Goal: Information Seeking & Learning: Check status

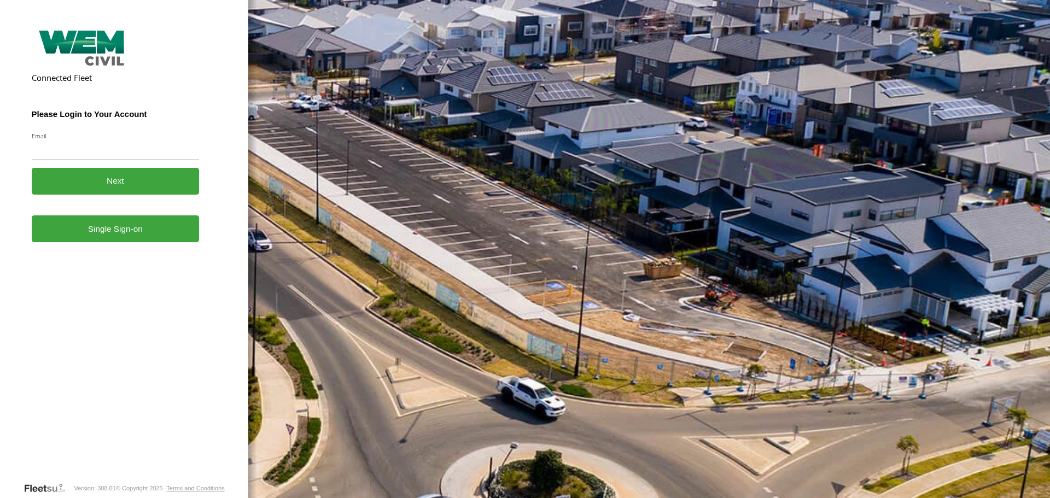
click at [125, 233] on link "Single Sign-on" at bounding box center [116, 229] width 168 height 27
click at [130, 230] on link "Single Sign-on" at bounding box center [116, 229] width 168 height 27
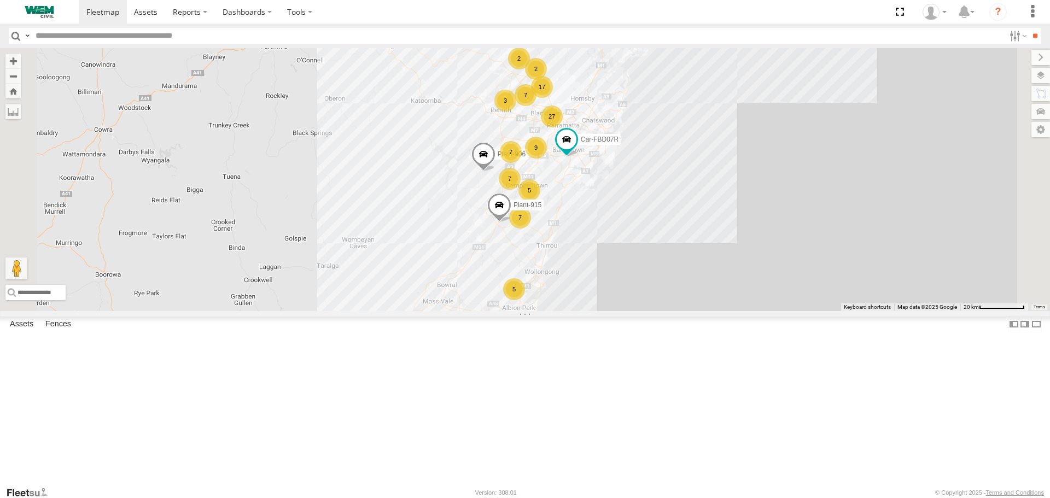
click at [83, 36] on input "text" at bounding box center [518, 36] width 974 height 16
type input "******"
click at [1029, 28] on input "**" at bounding box center [1035, 36] width 13 height 16
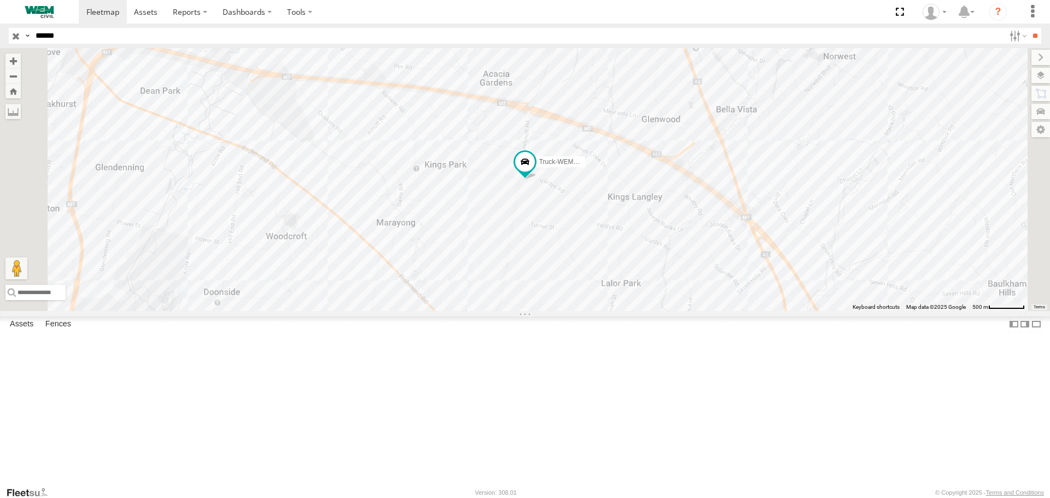
click at [0, 0] on div "Service Trucks" at bounding box center [0, 0] width 0 height 0
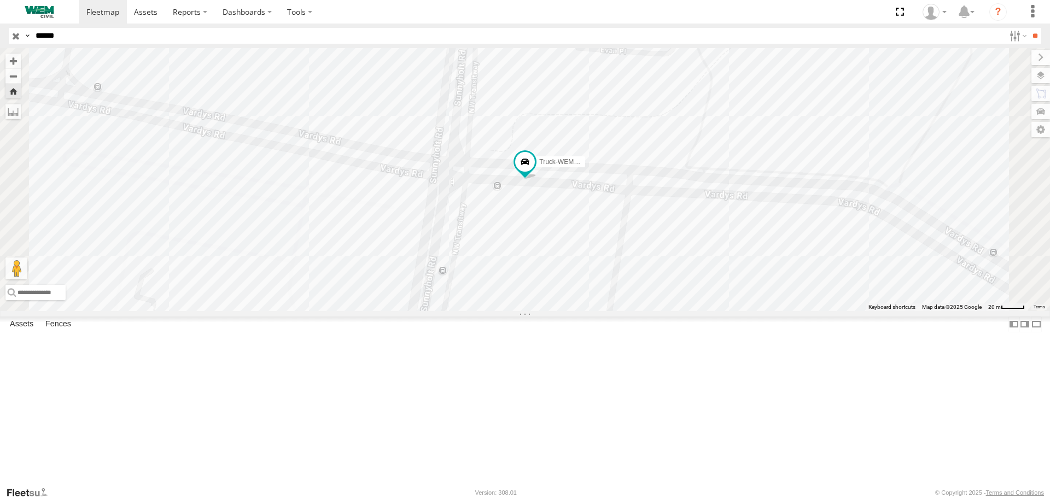
click at [0, 0] on div "Truck-WEM045" at bounding box center [0, 0] width 0 height 0
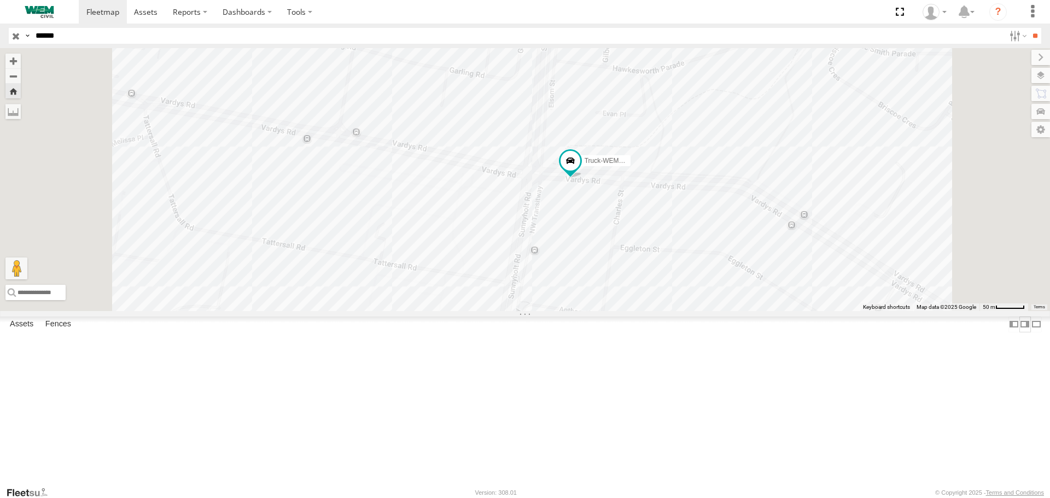
click at [1020, 333] on label at bounding box center [1025, 325] width 11 height 16
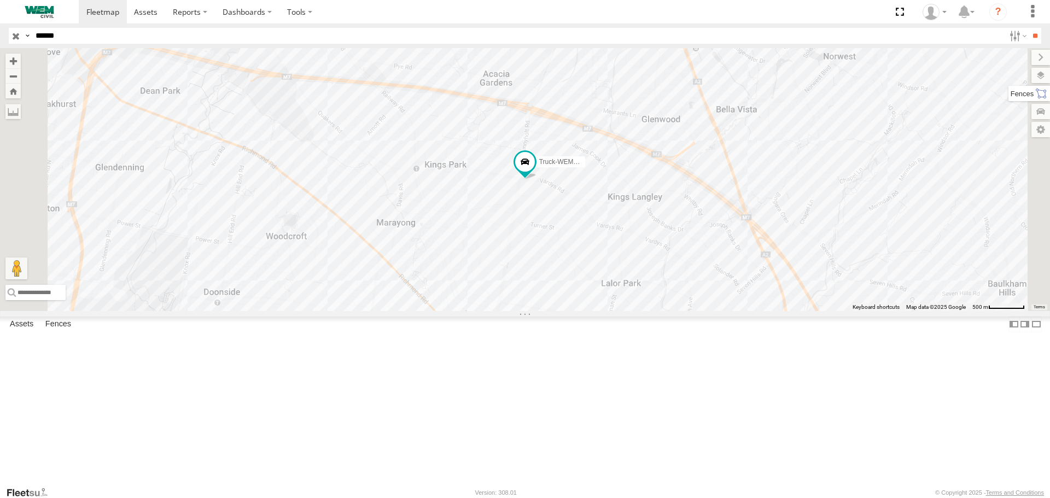
click at [1009, 99] on label at bounding box center [1030, 93] width 42 height 15
click at [763, 18] on section at bounding box center [563, 12] width 969 height 24
click at [0, 0] on div "Truck-WEM045" at bounding box center [0, 0] width 0 height 0
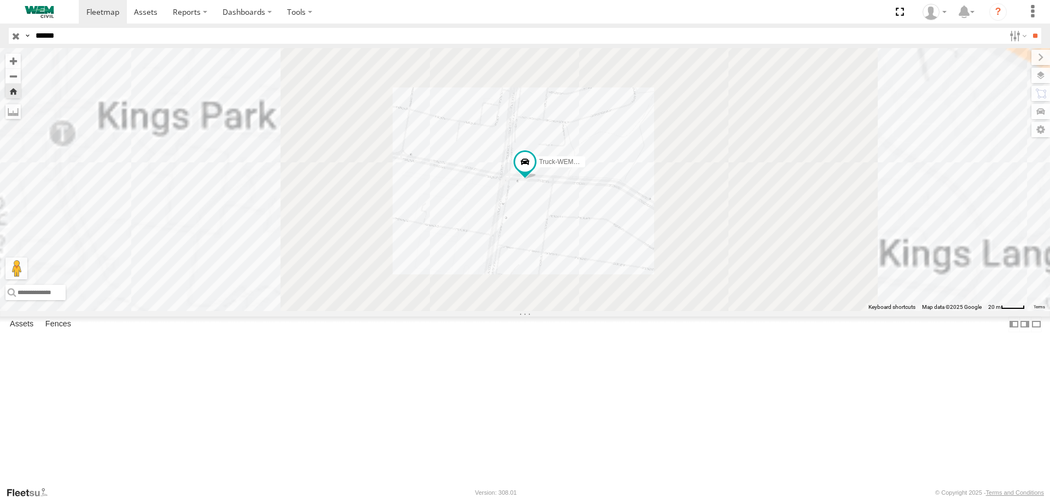
click at [0, 0] on span at bounding box center [0, 0] width 0 height 0
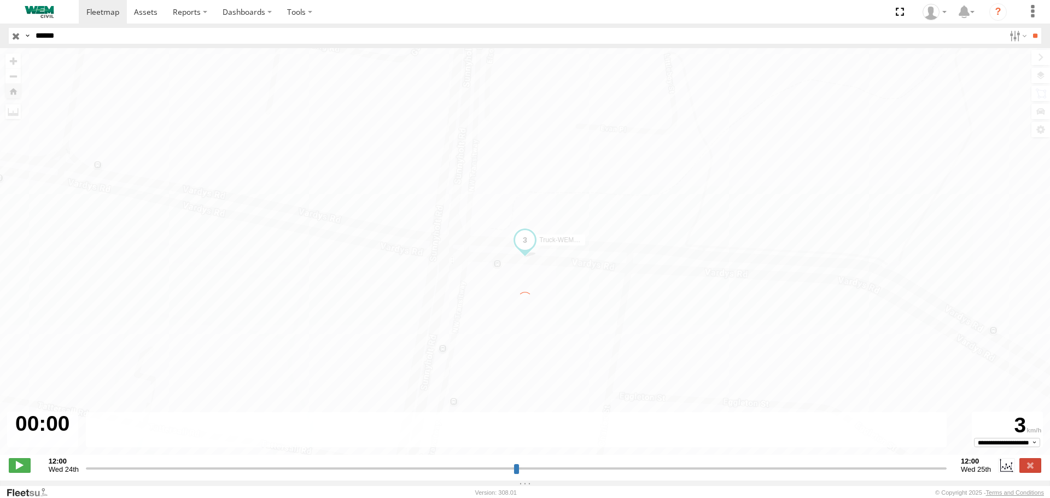
type input "**********"
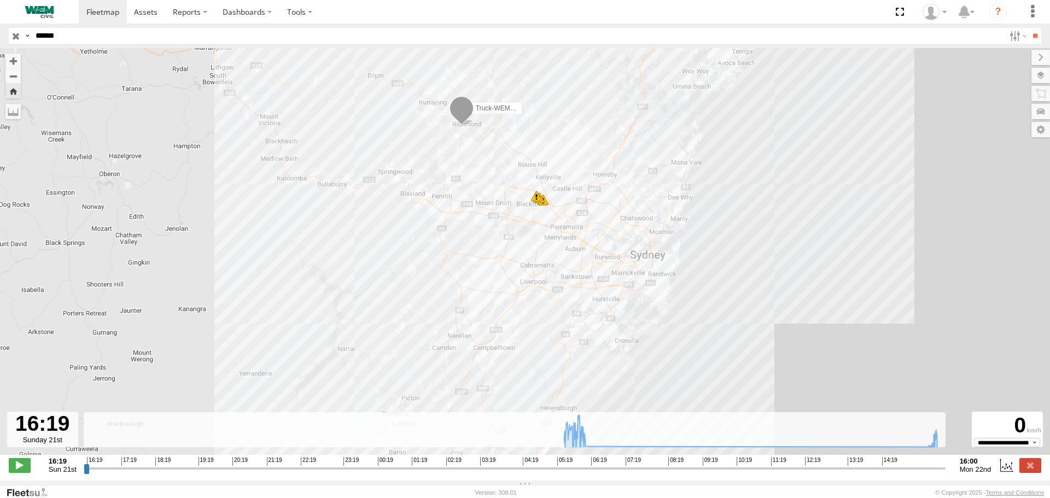
drag, startPoint x: 706, startPoint y: 294, endPoint x: 573, endPoint y: 165, distance: 185.3
click at [573, 165] on div "Truck-WEM045 15:56 Mon 15:58 Mon 15:59 Mon" at bounding box center [525, 257] width 1050 height 419
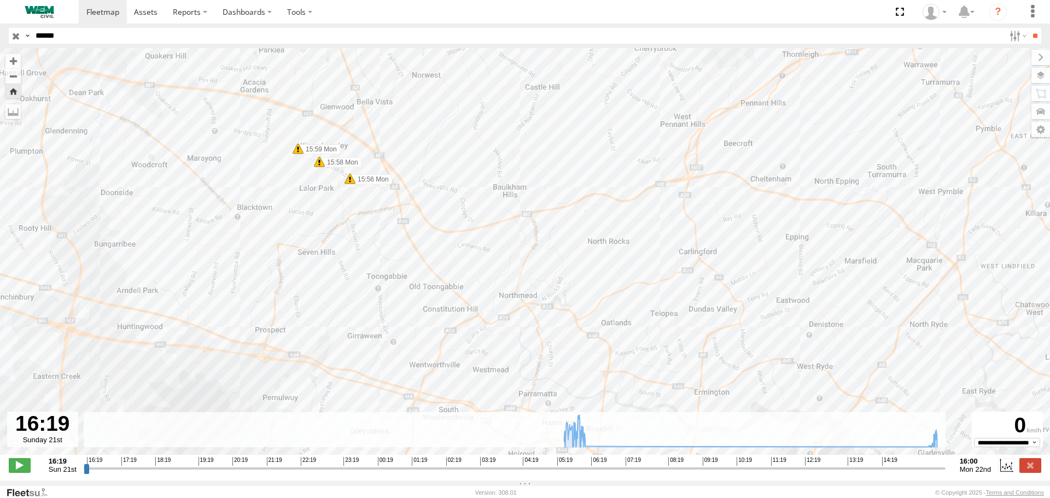
drag, startPoint x: 419, startPoint y: 107, endPoint x: 471, endPoint y: 161, distance: 75.8
click at [471, 161] on div "Truck-WEM045 15:56 Mon 15:58 Mon 15:59 Mon" at bounding box center [525, 257] width 1050 height 419
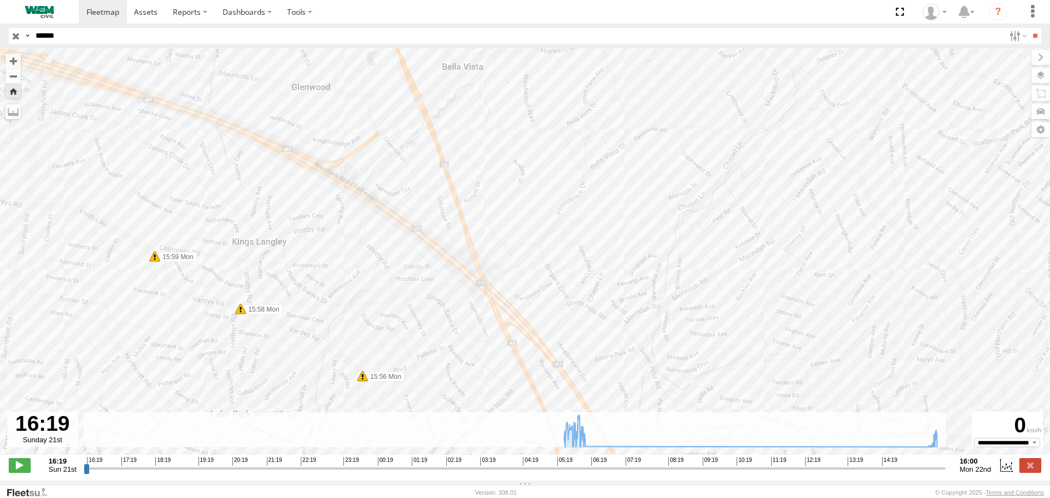
click at [154, 260] on span at bounding box center [154, 256] width 11 height 11
click at [241, 314] on span at bounding box center [240, 309] width 11 height 11
click at [363, 381] on span at bounding box center [362, 376] width 11 height 11
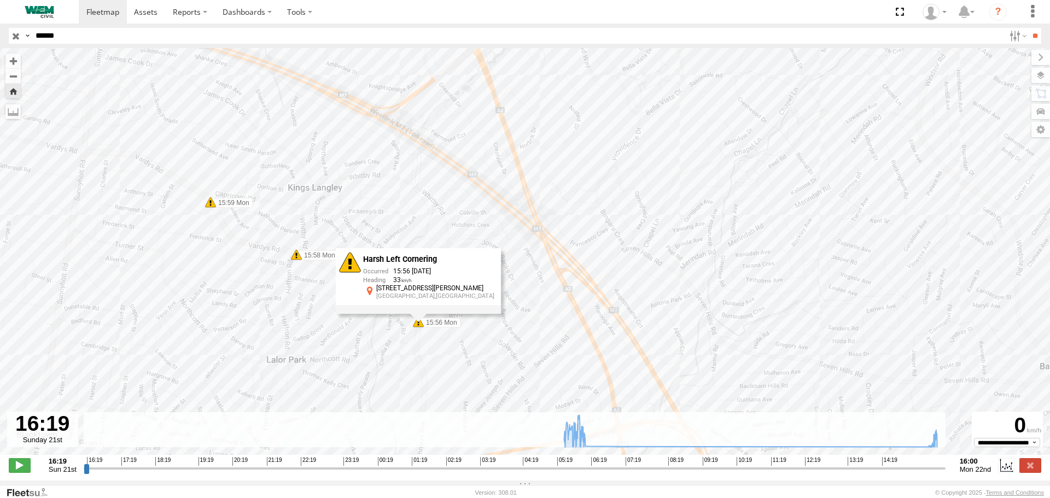
drag, startPoint x: 461, startPoint y: 312, endPoint x: 518, endPoint y: 256, distance: 80.5
click at [518, 256] on div "Truck-WEM045 15:56 Mon 15:58 Mon 15:59 Mon Harsh Left Cornering 15:56 22/09/202…" at bounding box center [525, 257] width 1050 height 419
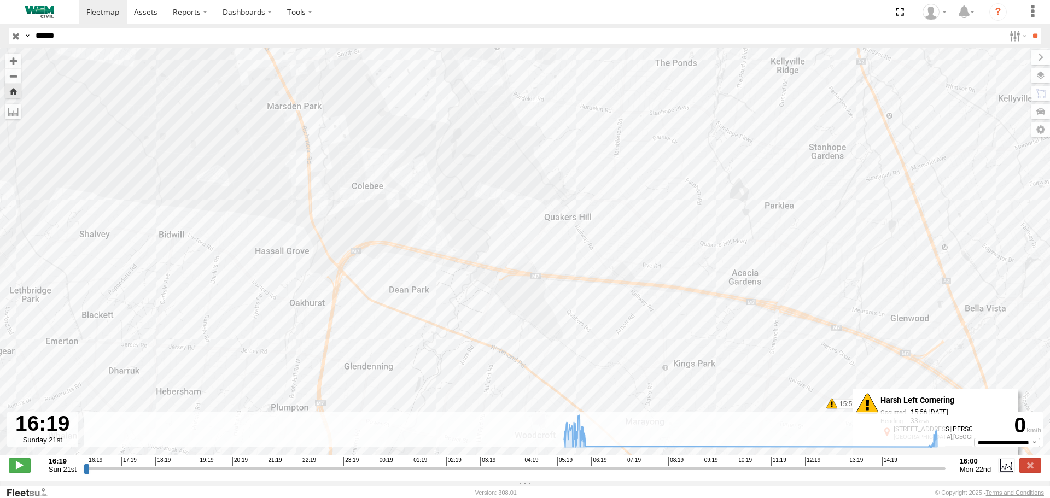
drag, startPoint x: 153, startPoint y: 226, endPoint x: 632, endPoint y: 365, distance: 499.7
click at [632, 365] on div "Truck-WEM045 15:56 Mon 15:58 Mon 15:59 Mon Harsh Left Cornering 15:56 22/09/202…" at bounding box center [525, 257] width 1050 height 419
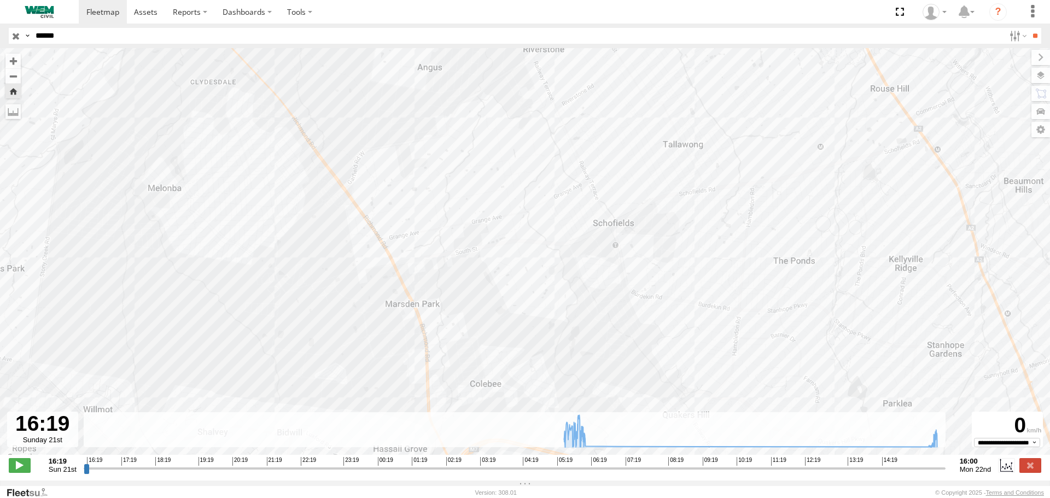
drag, startPoint x: 438, startPoint y: 208, endPoint x: 499, endPoint y: 321, distance: 127.5
click at [562, 416] on div "Truck-WEM045 15:56 Mon 15:58 Mon 15:59 Mon Harsh Left Cornering 15:56 22/09/202…" at bounding box center [525, 257] width 1050 height 419
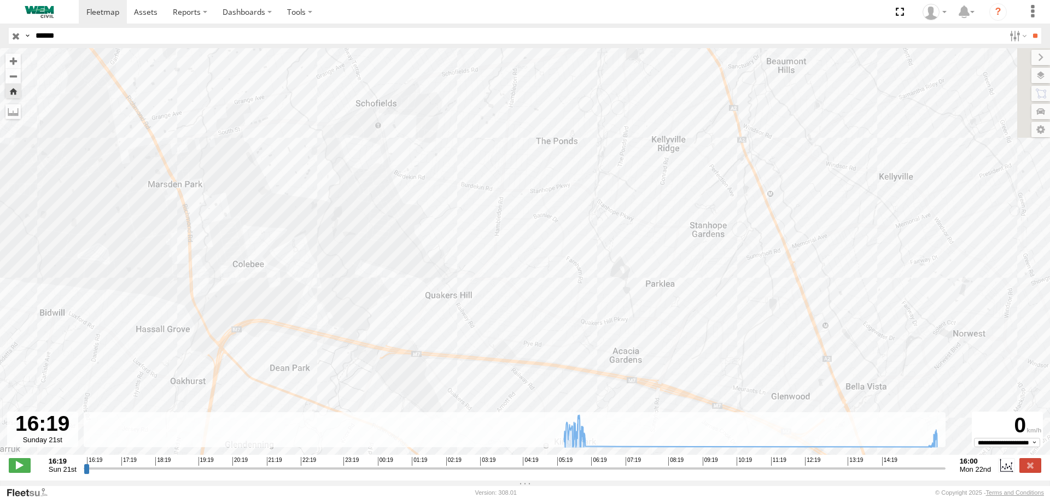
drag, startPoint x: 654, startPoint y: 351, endPoint x: 246, endPoint y: 135, distance: 462.6
click at [230, 127] on div "Truck-WEM045 15:56 Mon 15:58 Mon 15:59 Mon Harsh Left Cornering 15:56 22/09/202…" at bounding box center [525, 257] width 1050 height 419
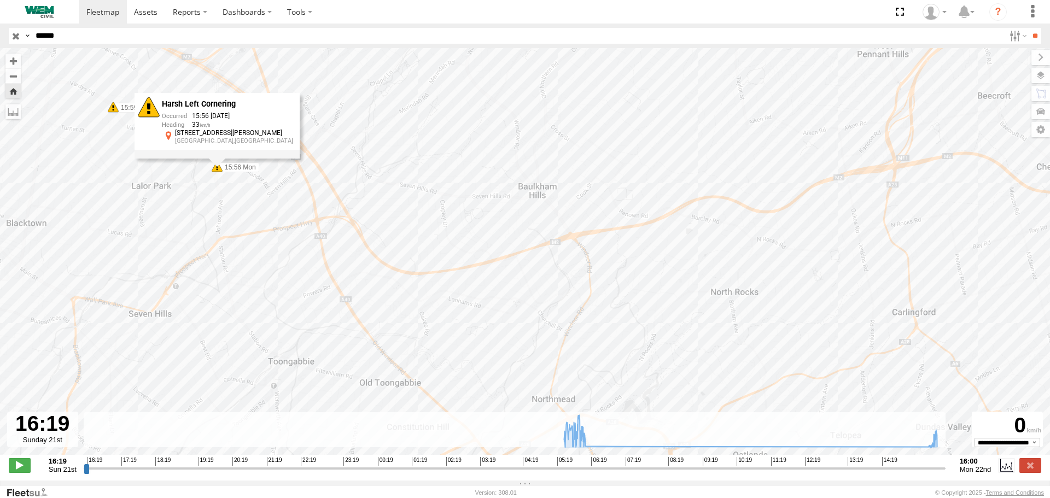
drag, startPoint x: 306, startPoint y: 249, endPoint x: 385, endPoint y: 169, distance: 112.2
click at [383, 169] on div "Truck-WEM045 15:56 Mon 15:58 Mon 15:59 Mon Harsh Left Cornering 15:56 22/09/202…" at bounding box center [525, 257] width 1050 height 419
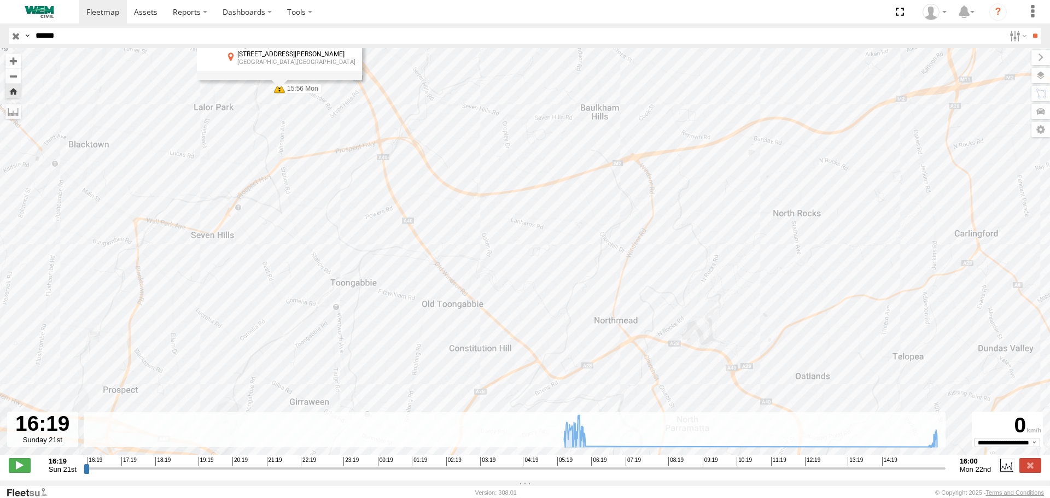
click at [305, 247] on div "Truck-WEM045 15:56 Mon 15:58 Mon 15:59 Mon Harsh Left Cornering 15:56 22/09/202…" at bounding box center [525, 257] width 1050 height 419
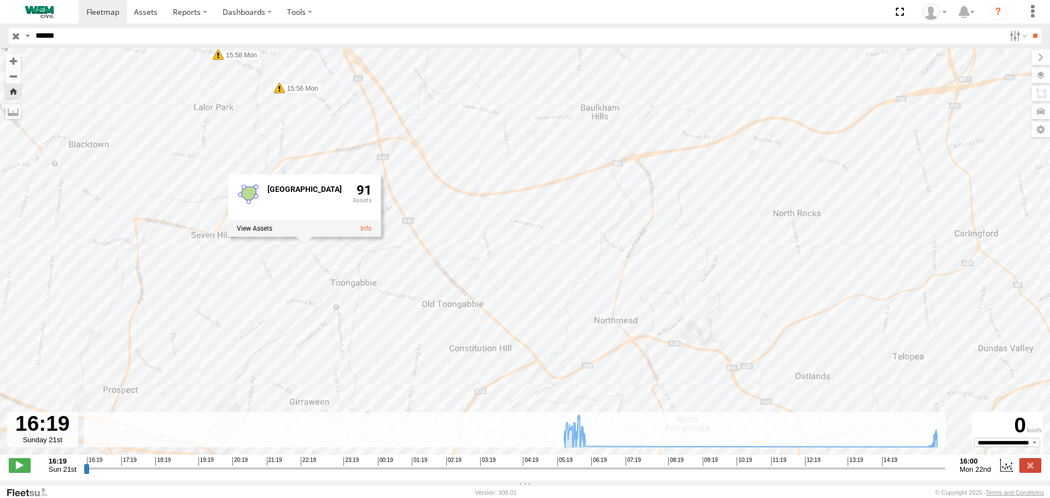
click at [416, 214] on div "Truck-WEM045 15:56 Mon 15:58 Mon 15:59 Mon Greater Sydney 91" at bounding box center [525, 257] width 1050 height 419
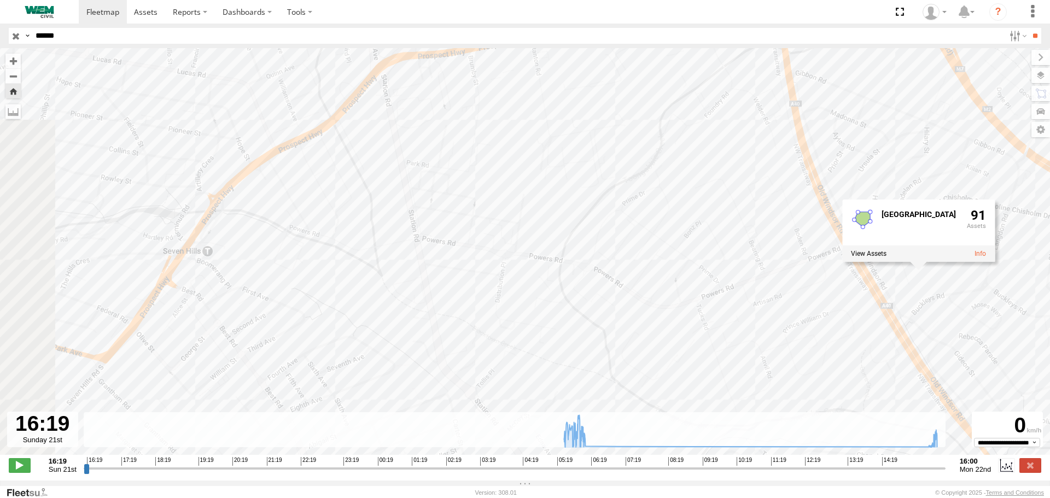
drag, startPoint x: 246, startPoint y: 213, endPoint x: 583, endPoint y: 388, distance: 379.5
click at [583, 388] on div "Truck-WEM045 15:56 Mon 15:58 Mon 15:59 Mon Greater Sydney 91" at bounding box center [525, 257] width 1050 height 419
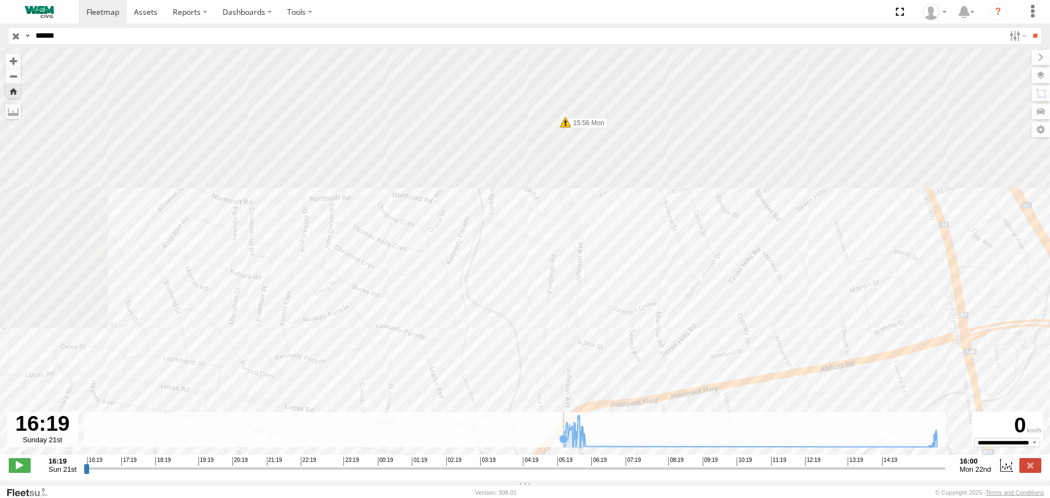
drag, startPoint x: 291, startPoint y: 105, endPoint x: 434, endPoint y: 444, distance: 367.8
click at [428, 454] on div "Truck-WEM045 15:56 Mon 15:58 Mon 15:59 Mon Greater Sydney 91" at bounding box center [525, 257] width 1050 height 419
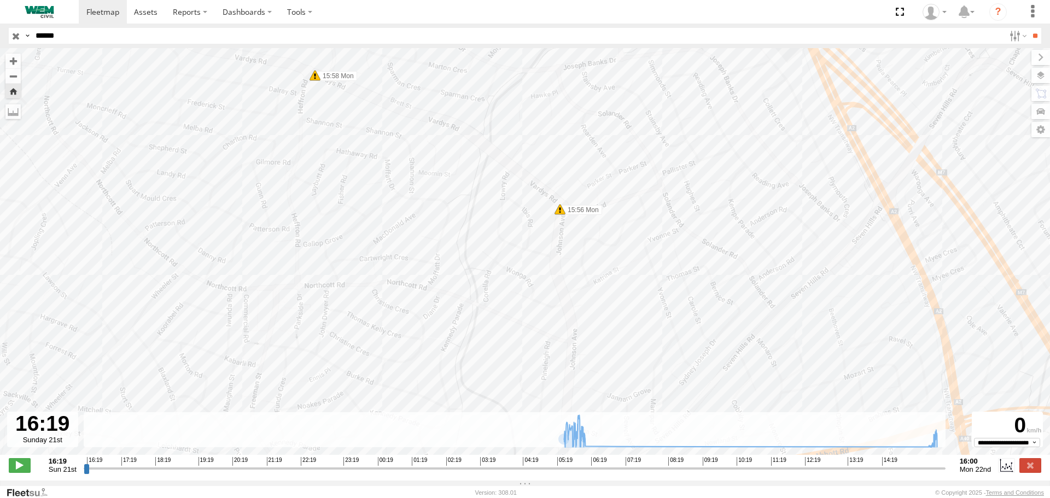
drag, startPoint x: 461, startPoint y: 211, endPoint x: 469, endPoint y: 460, distance: 249.1
click at [469, 460] on div "Truck-WEM045 15:56 Mon 15:58 Mon 15:59 Mon Greater Sydney 91" at bounding box center [525, 257] width 1050 height 419
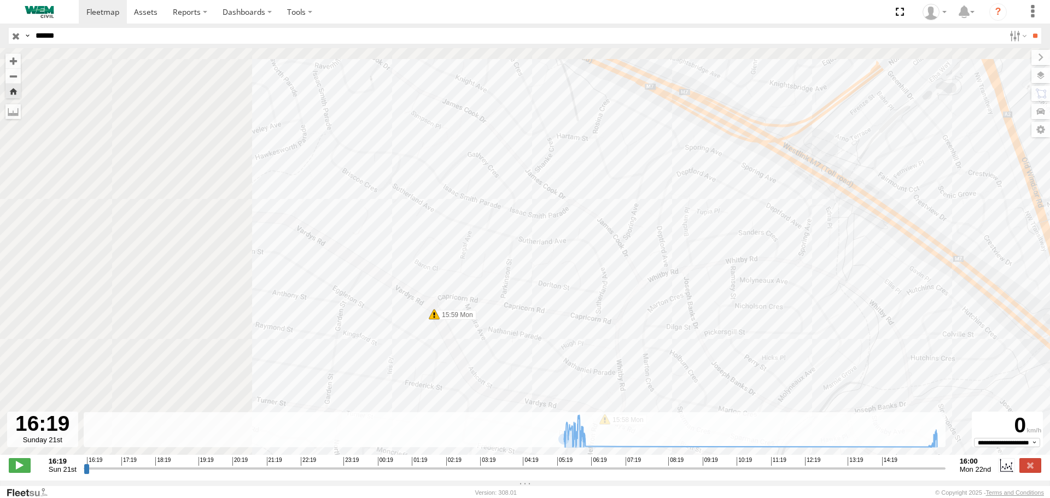
drag, startPoint x: 214, startPoint y: 330, endPoint x: 529, endPoint y: 492, distance: 353.3
click at [533, 495] on body at bounding box center [525, 249] width 1050 height 498
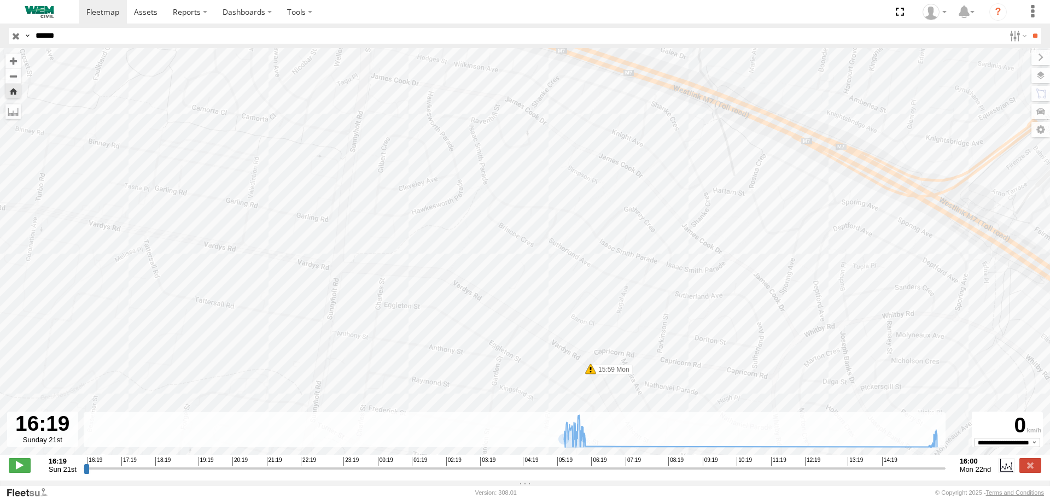
click at [357, 274] on div "Truck-WEM045 15:56 Mon 15:58 Mon 15:59 Mon Greater Sydney 91" at bounding box center [525, 257] width 1050 height 419
click at [532, 190] on div "Truck-WEM045 15:56 Mon 15:58 Mon 15:59 Mon Greater Sydney 91" at bounding box center [525, 257] width 1050 height 419
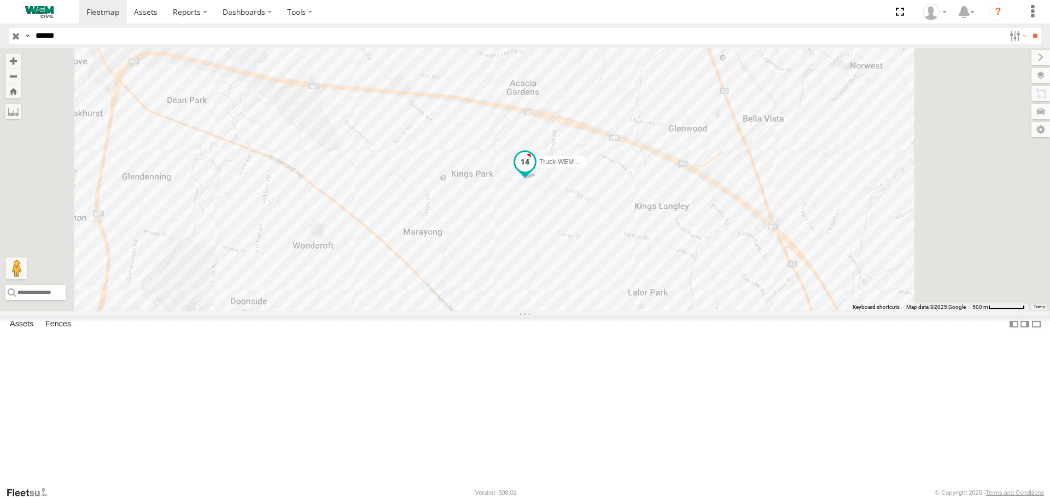
click at [515, 172] on span at bounding box center [525, 162] width 20 height 20
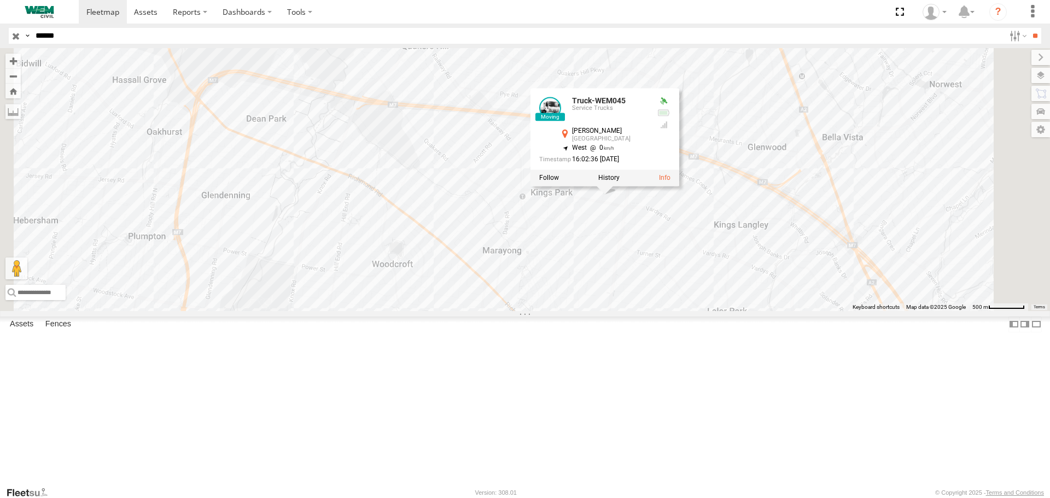
drag, startPoint x: 529, startPoint y: 132, endPoint x: 619, endPoint y: 152, distance: 91.9
click at [619, 152] on div "Truck-WEM045 Truck-WEM045 Service Trucks [PERSON_NAME][GEOGRAPHIC_DATA] -33.746…" at bounding box center [525, 179] width 1050 height 263
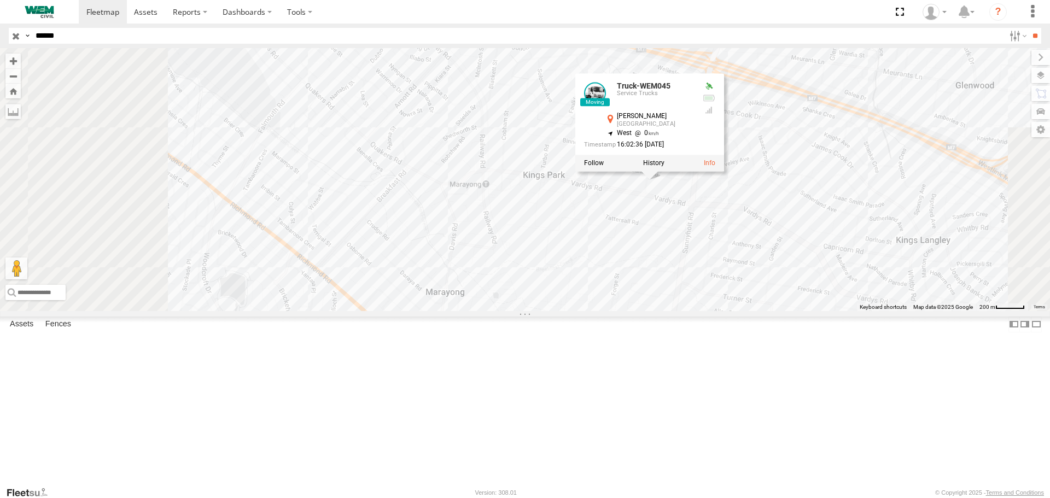
drag, startPoint x: 564, startPoint y: 249, endPoint x: 570, endPoint y: 210, distance: 40.3
click at [630, 103] on div "Truck-WEM045 Truck-WEM045 Service Trucks [PERSON_NAME][GEOGRAPHIC_DATA] -33.746…" at bounding box center [525, 179] width 1050 height 263
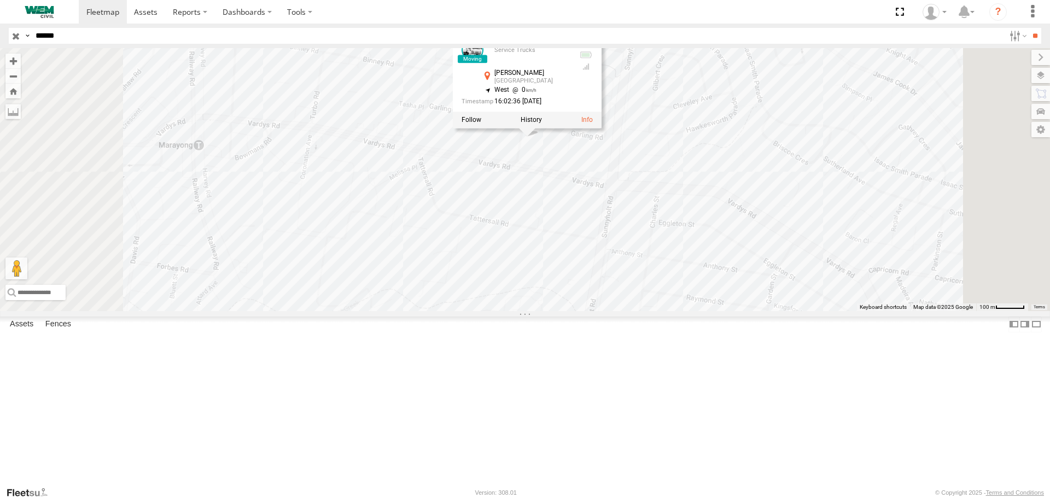
drag, startPoint x: 440, startPoint y: 245, endPoint x: 442, endPoint y: 283, distance: 38.3
click at [442, 282] on div "Truck-WEM045 Truck-WEM045 Service Trucks [PERSON_NAME][GEOGRAPHIC_DATA] -33.746…" at bounding box center [525, 179] width 1050 height 263
